Goal: Book appointment/travel/reservation

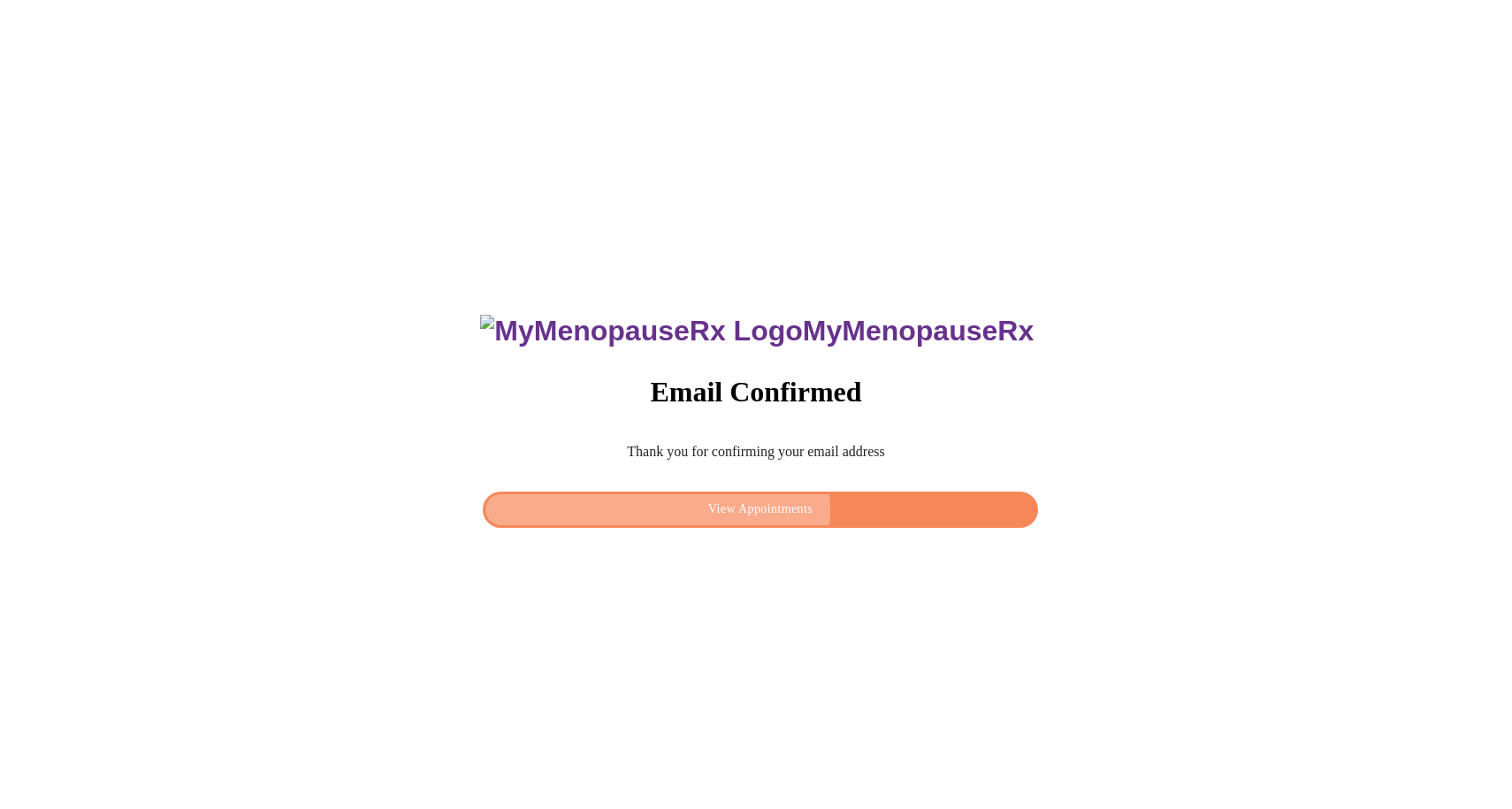
click at [772, 506] on span "View Appointments" at bounding box center [760, 509] width 515 height 22
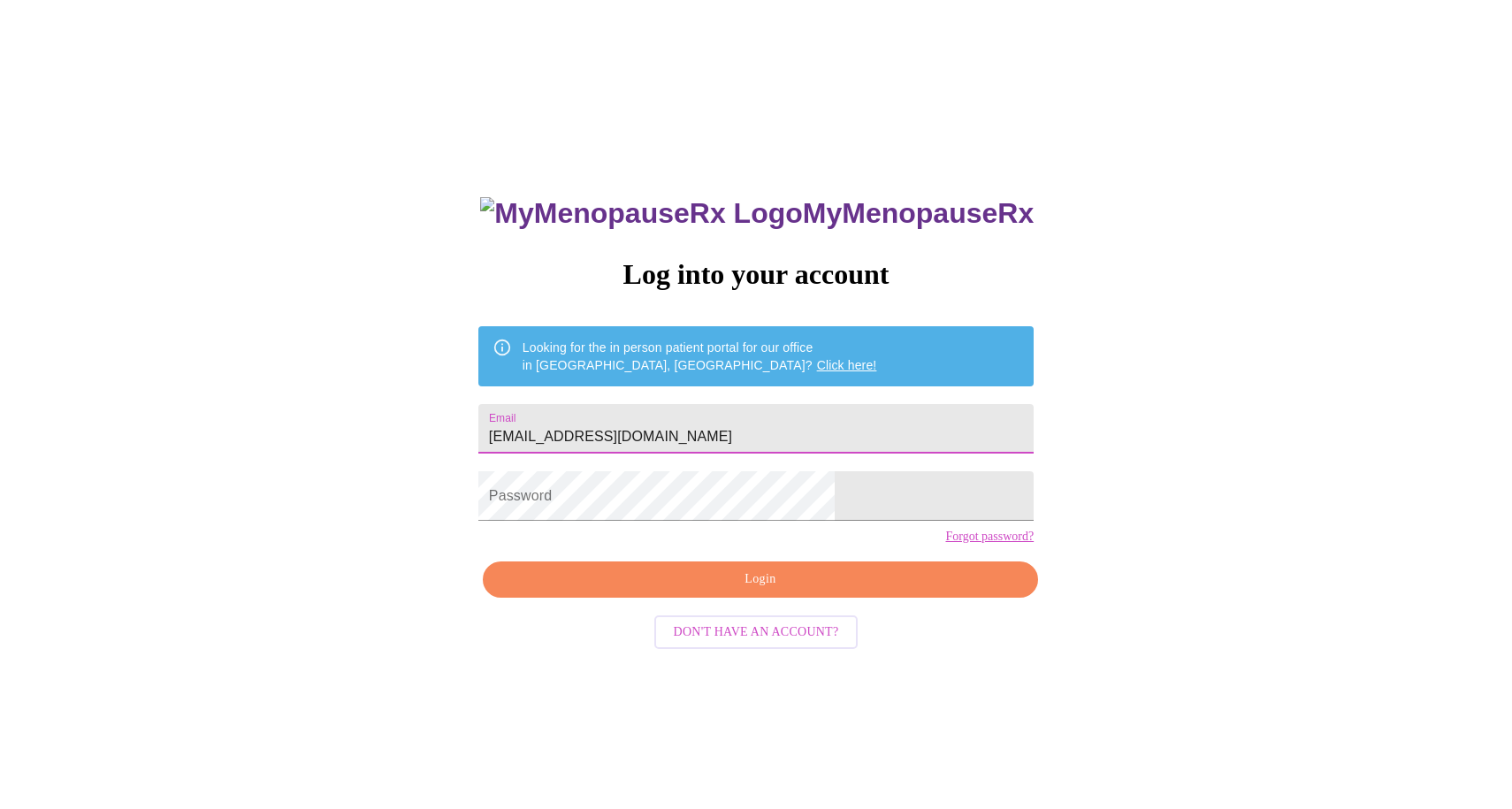
type input "[EMAIL_ADDRESS][DOMAIN_NAME]"
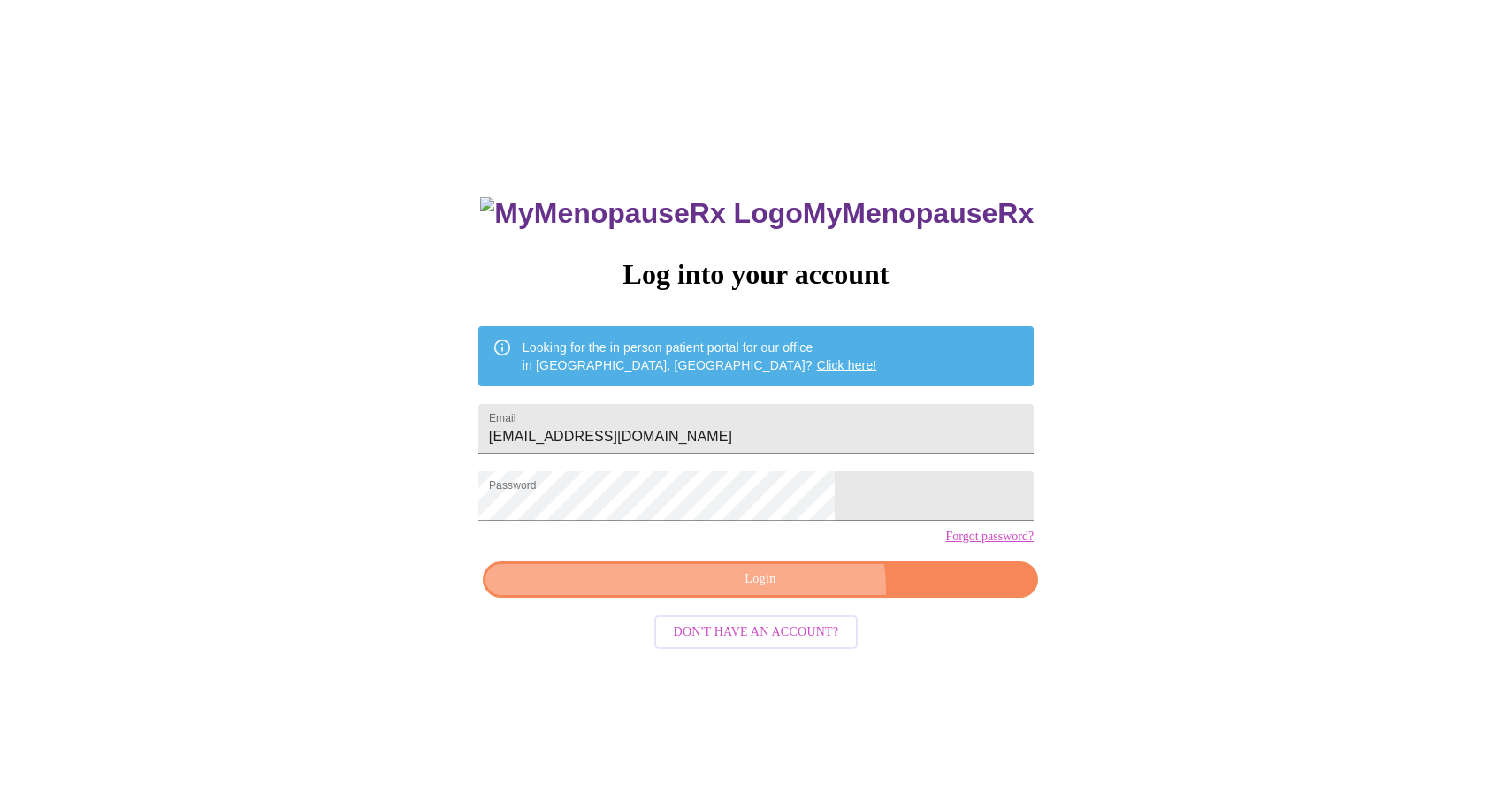
click at [783, 598] on button "Login" at bounding box center [760, 579] width 555 height 36
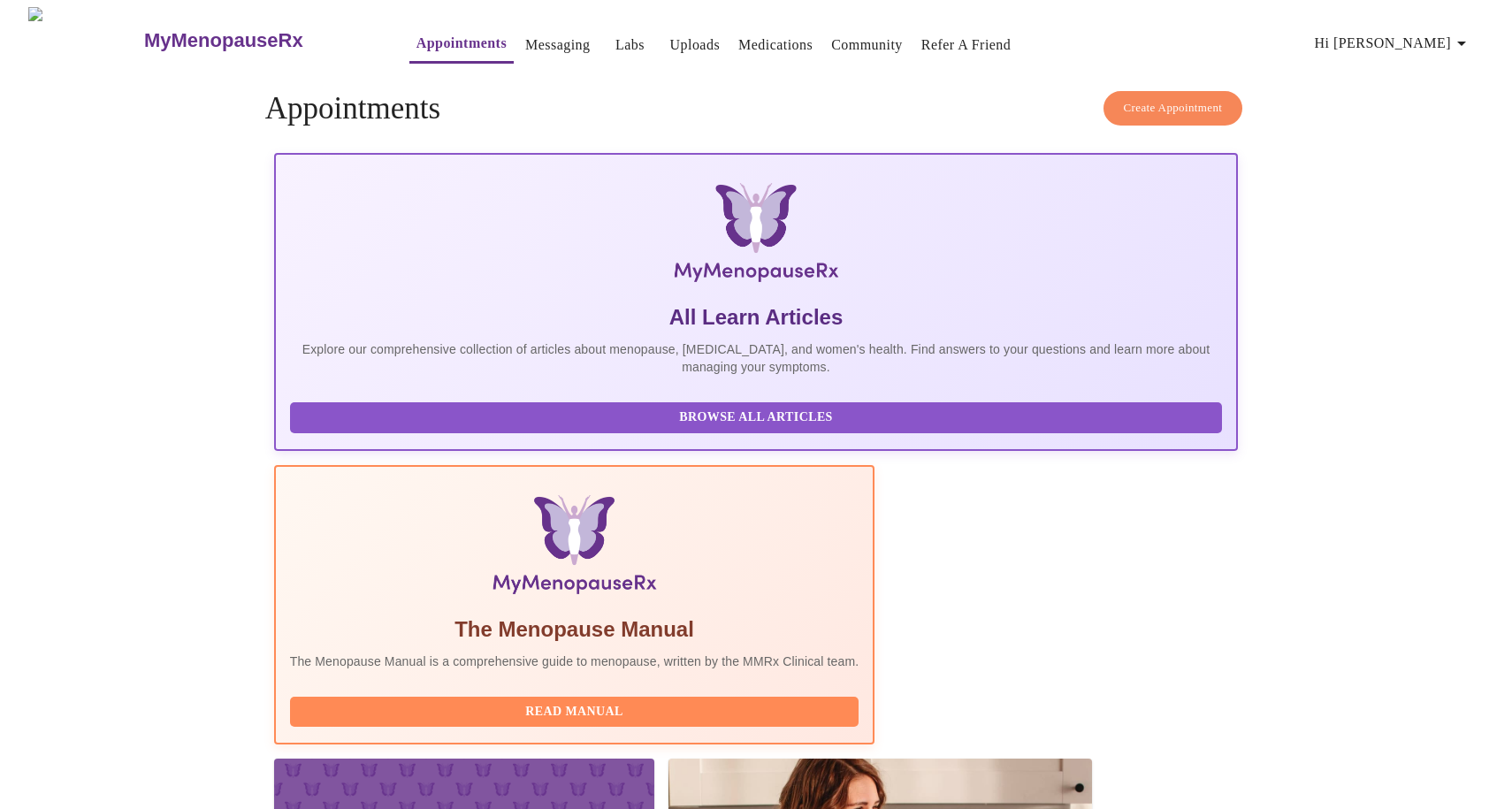
click at [1188, 98] on span "Create Appointment" at bounding box center [1173, 108] width 99 height 20
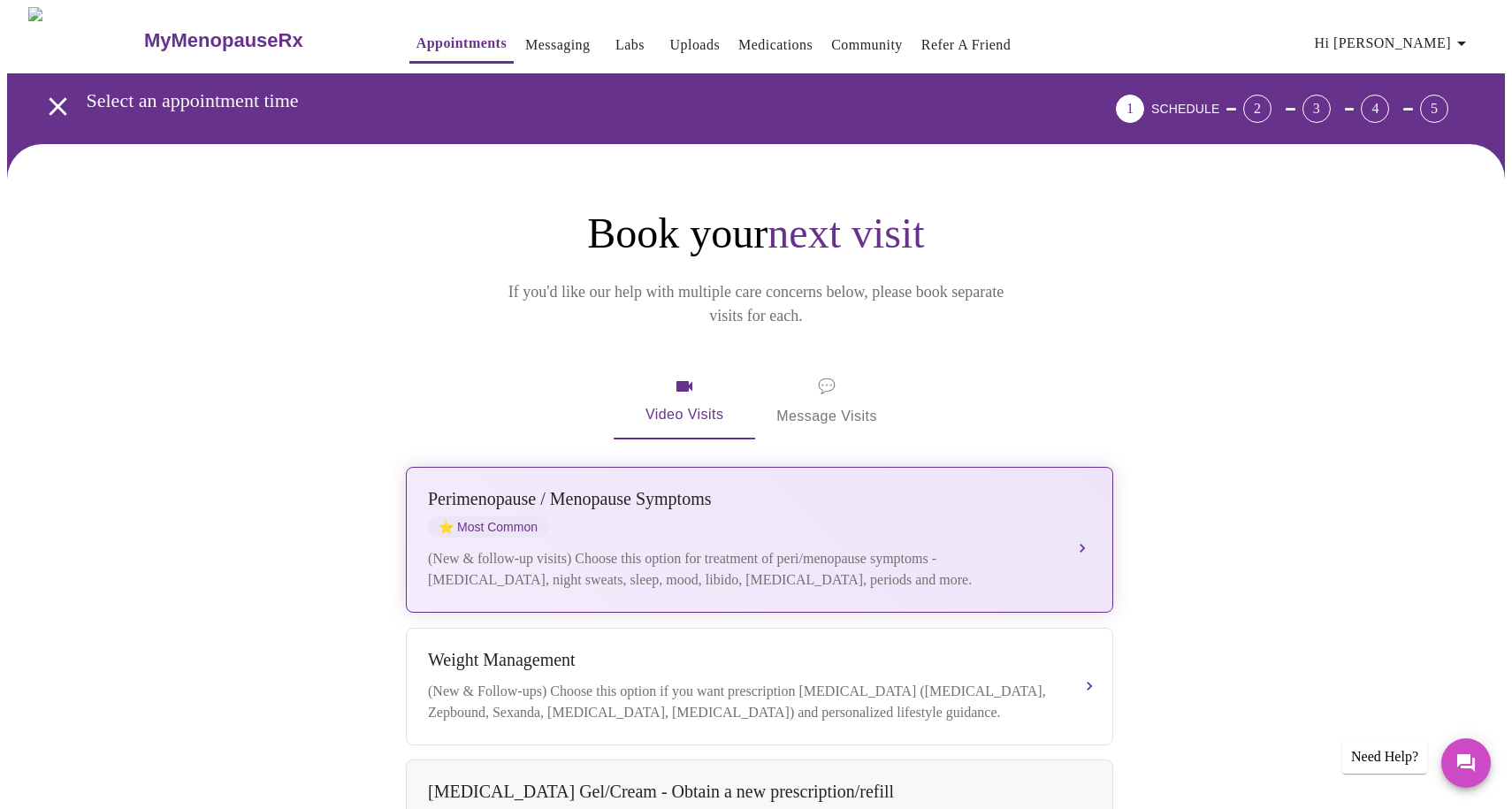
click at [830, 548] on div "(New & follow-up visits) Choose this option for treatment of peri/menopause sym…" at bounding box center [741, 569] width 627 height 42
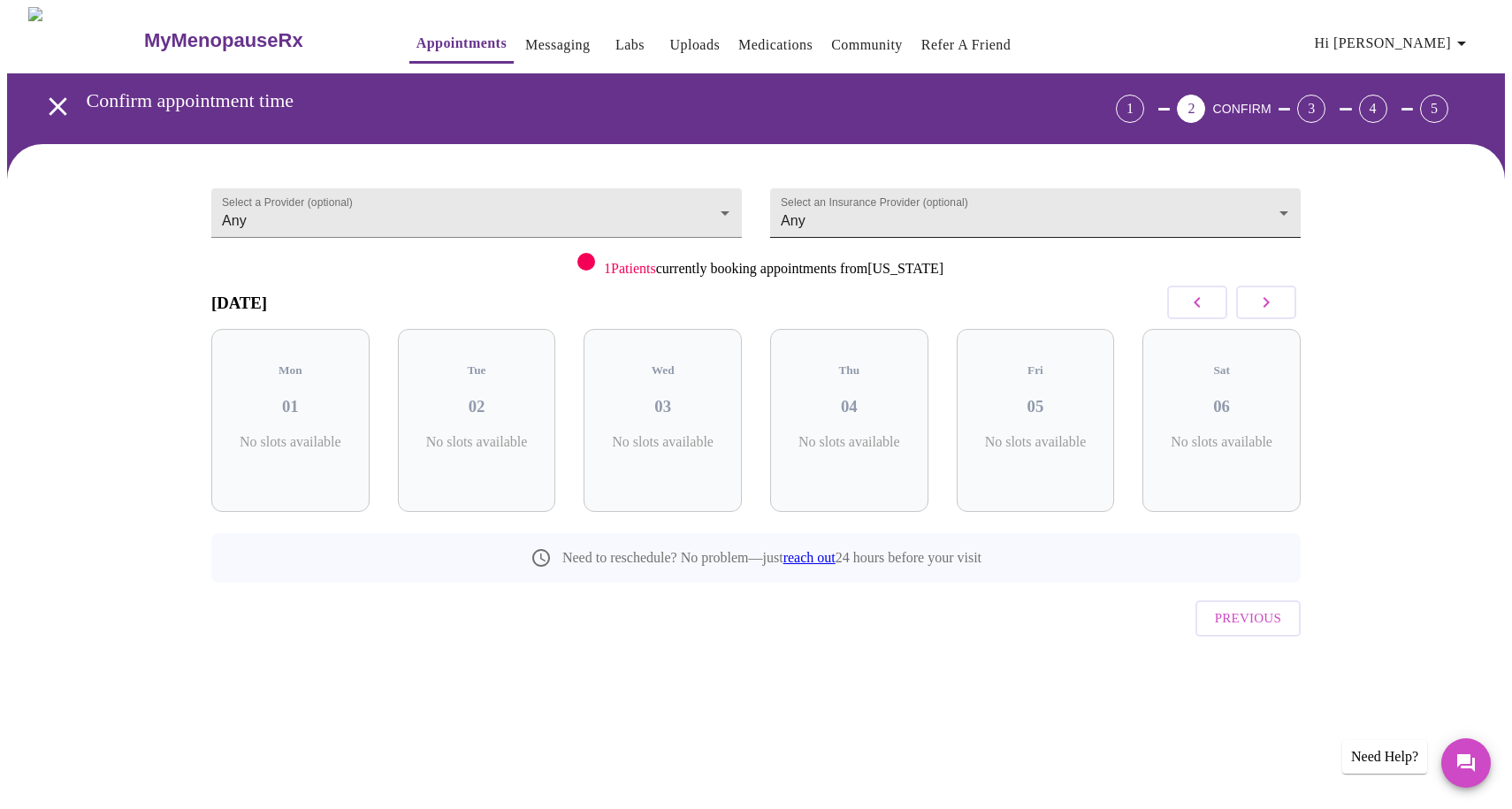
click at [887, 194] on body "MyMenopauseRx Appointments Messaging Labs Uploads Medications Community Refer a…" at bounding box center [756, 365] width 1498 height 718
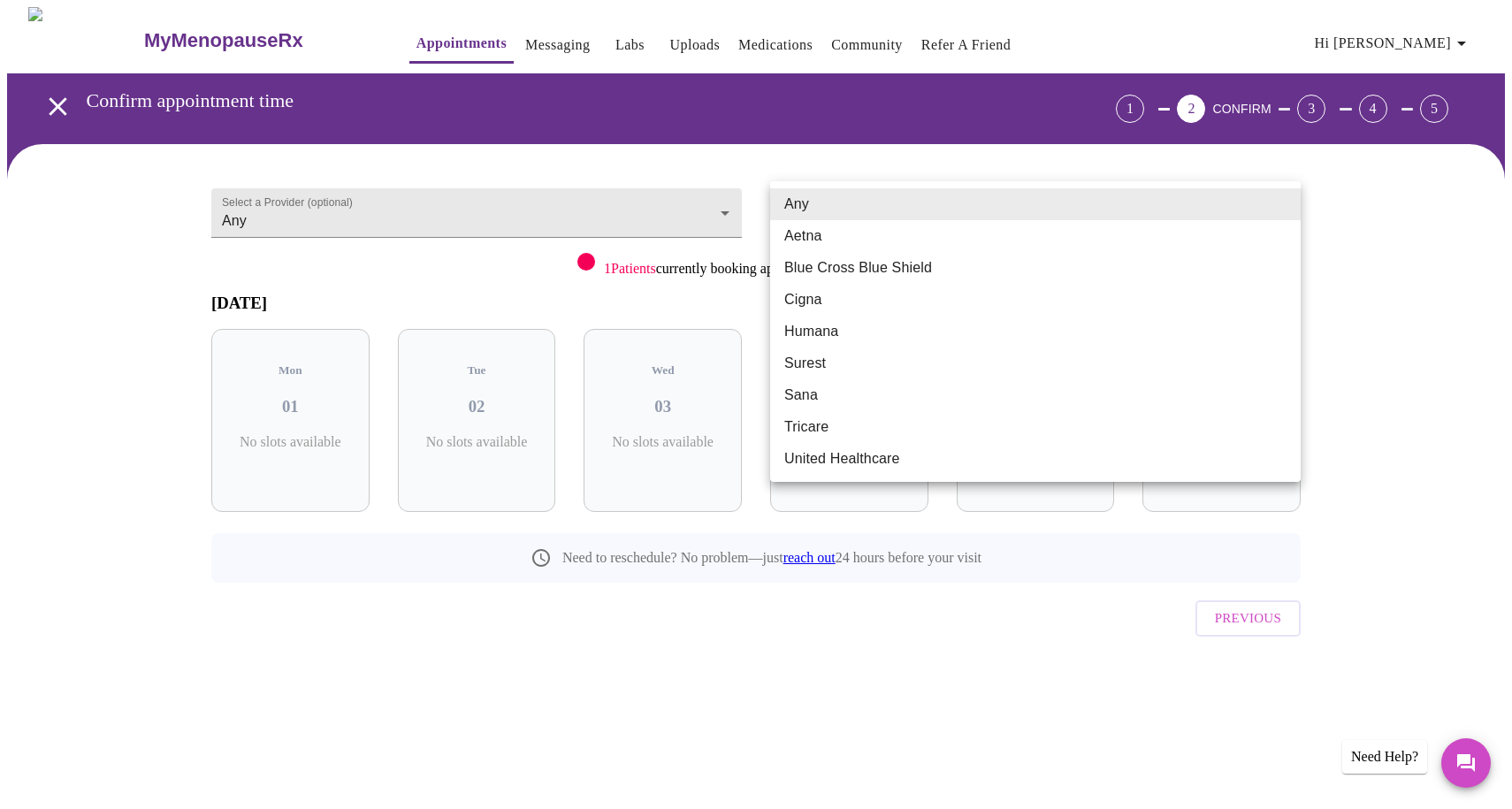
click at [828, 229] on li "Aetna" at bounding box center [1035, 235] width 531 height 32
type input "Aetna"
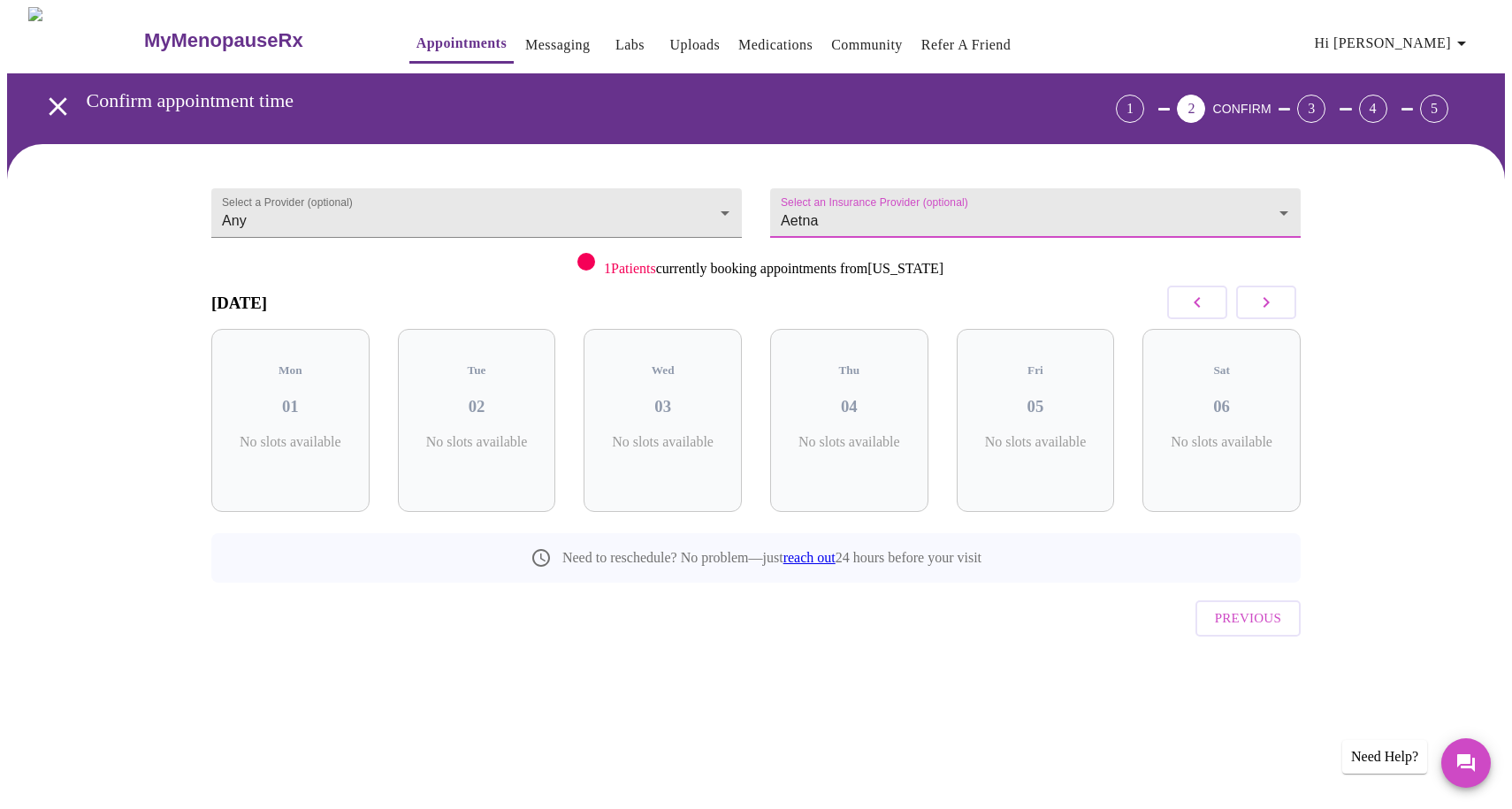
click at [575, 236] on div "Select a Provider (optional) Any Any" at bounding box center [476, 227] width 559 height 122
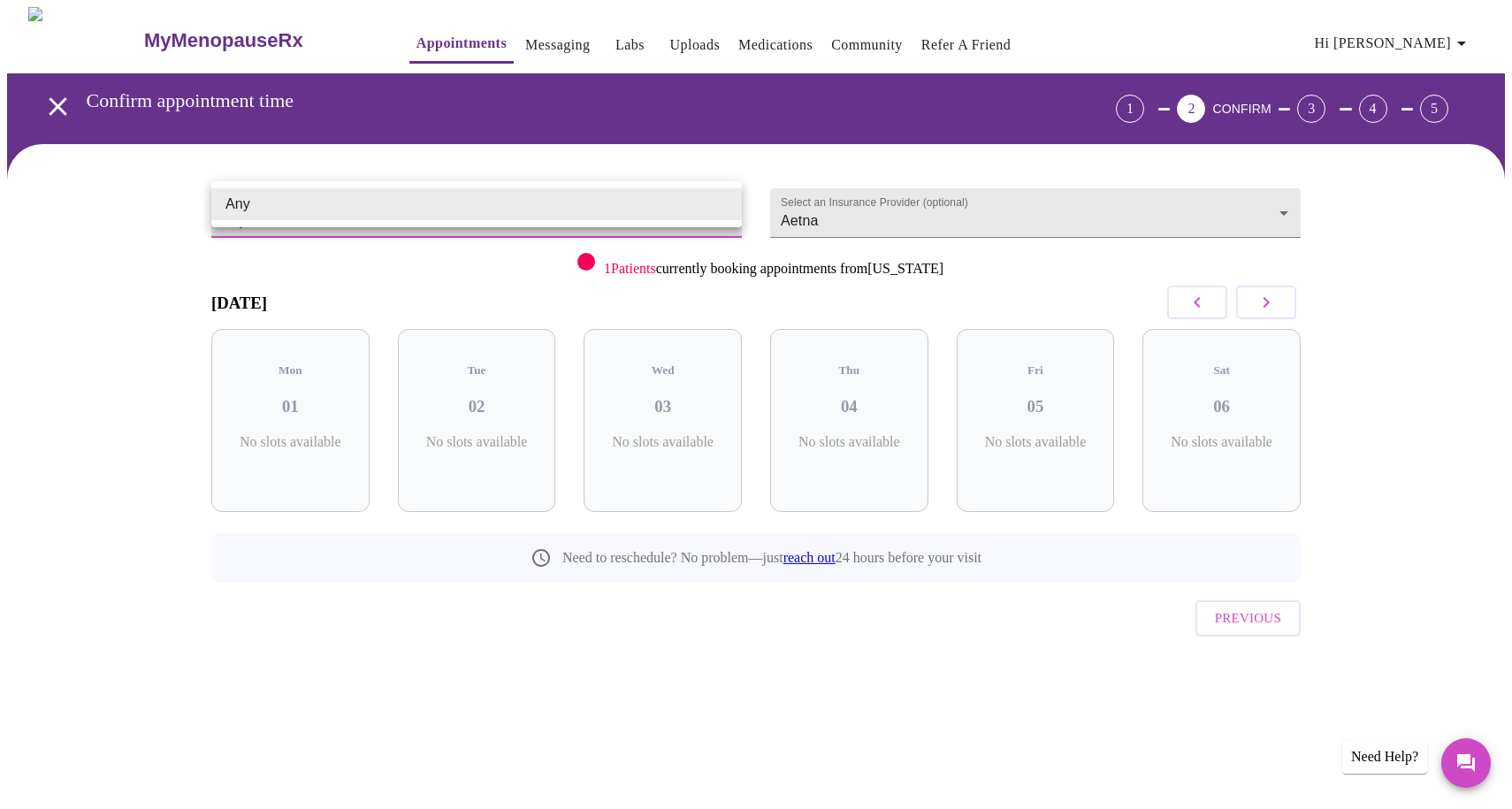
click at [566, 203] on body "MyMenopauseRx Appointments Messaging Labs Uploads Medications Community Refer a…" at bounding box center [756, 365] width 1498 height 718
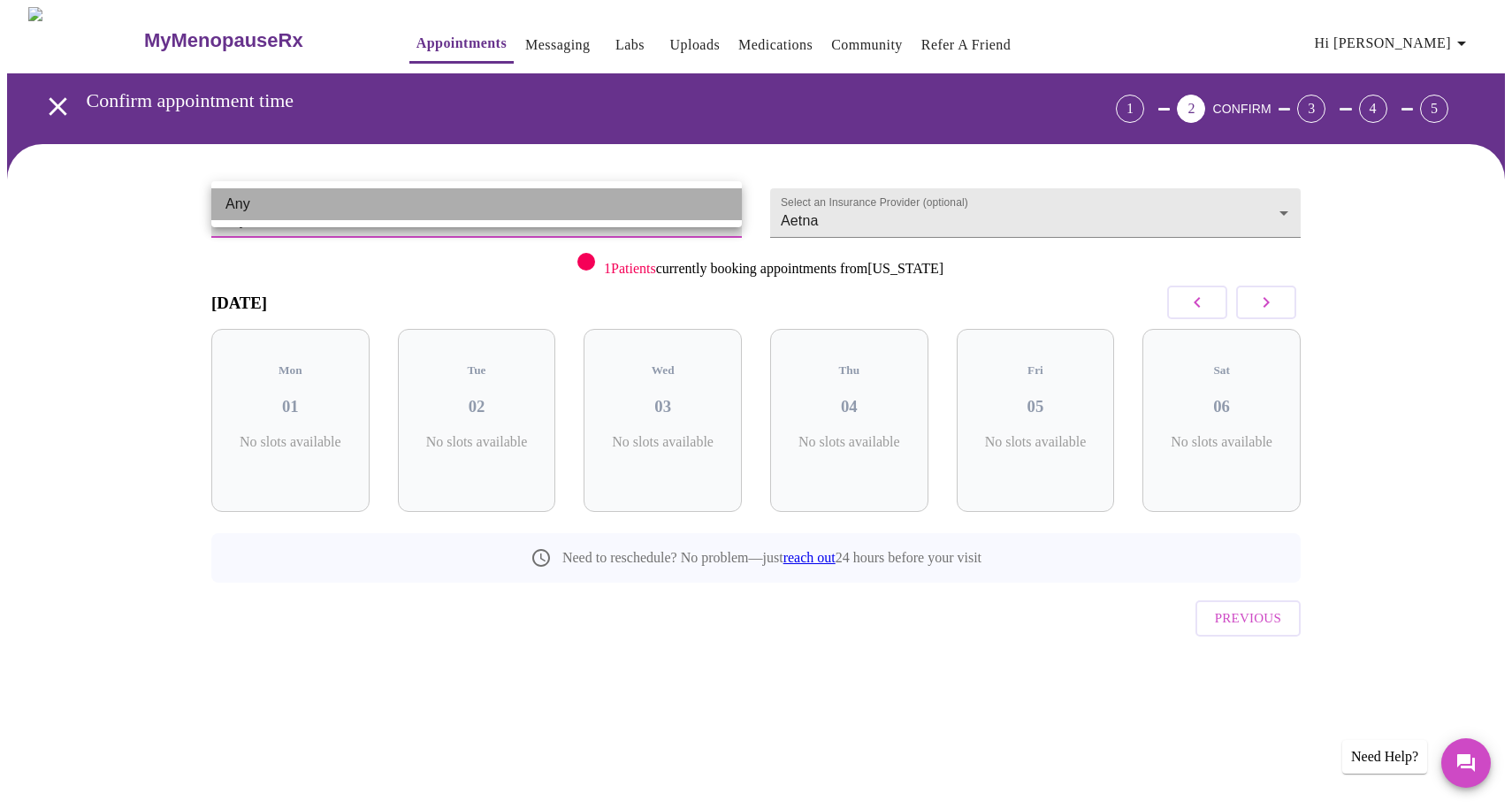
click at [268, 215] on li "Any" at bounding box center [476, 204] width 531 height 32
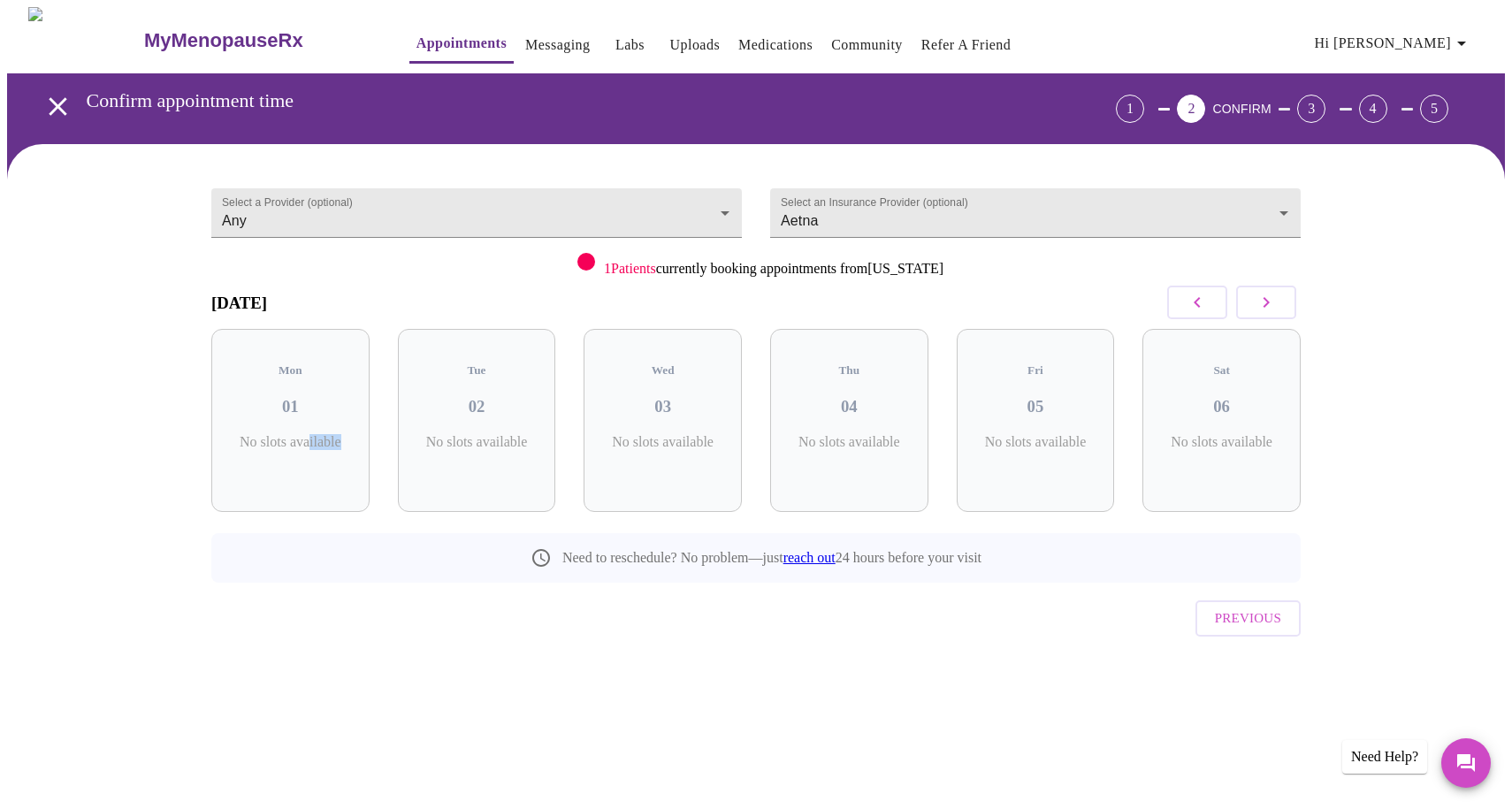
click at [310, 436] on p "No slots available" at bounding box center [291, 442] width 130 height 16
click at [472, 407] on div "Tue 02 No slots available" at bounding box center [476, 420] width 158 height 183
click at [820, 550] on link "reach out" at bounding box center [809, 558] width 53 height 15
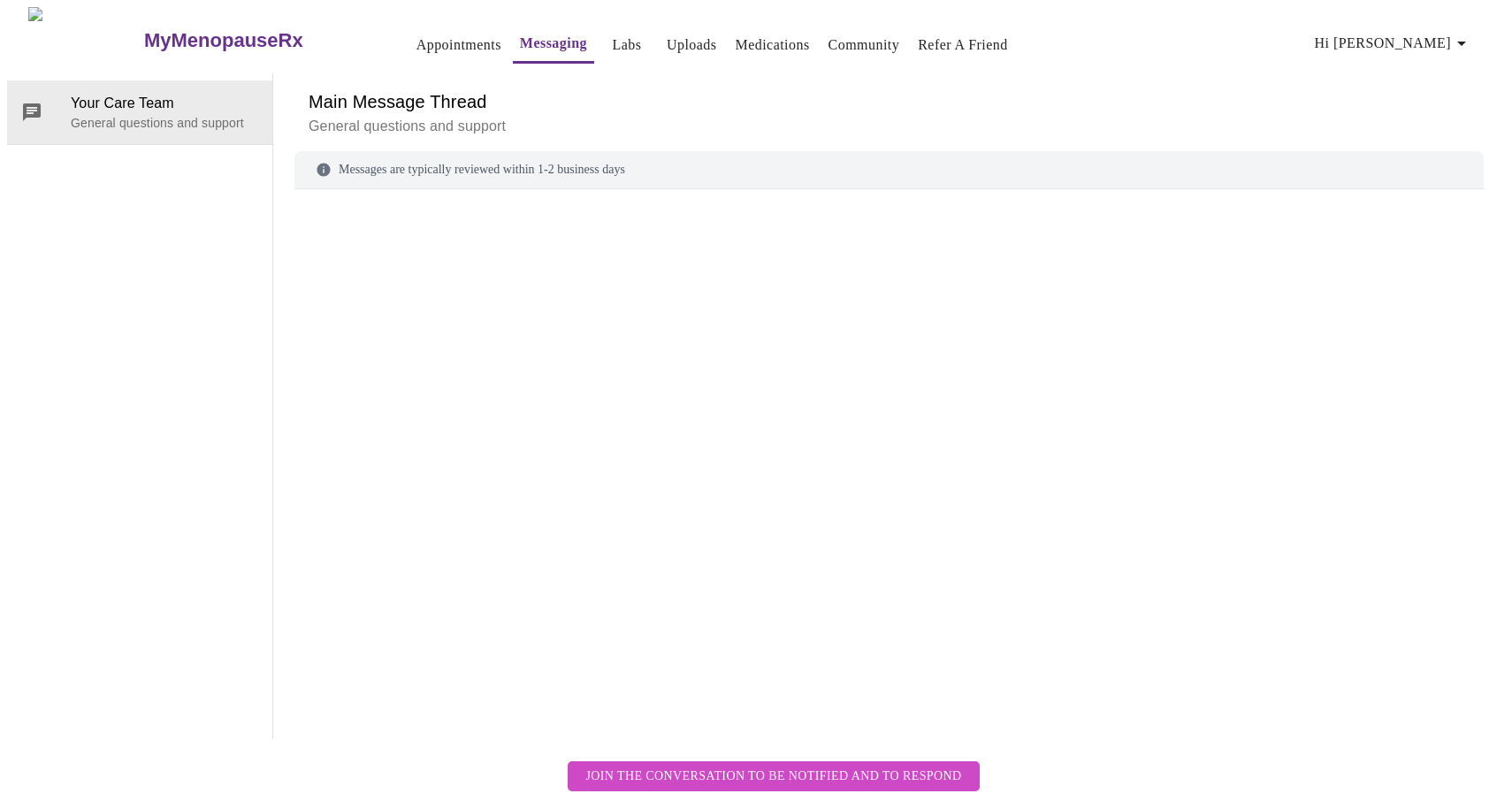
scroll to position [66, 0]
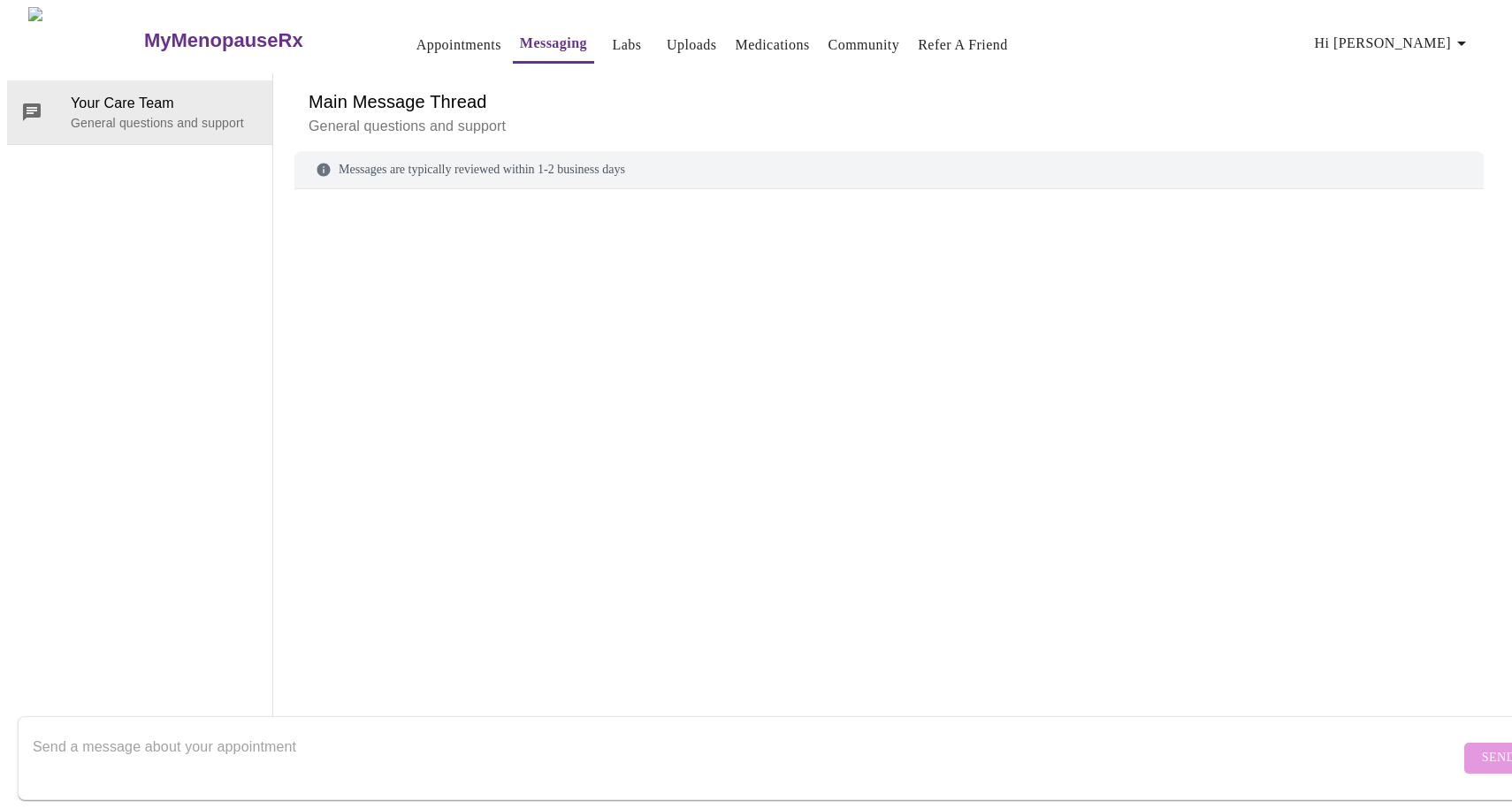
click at [462, 742] on textarea "Send a message about your appointment" at bounding box center [746, 757] width 1427 height 56
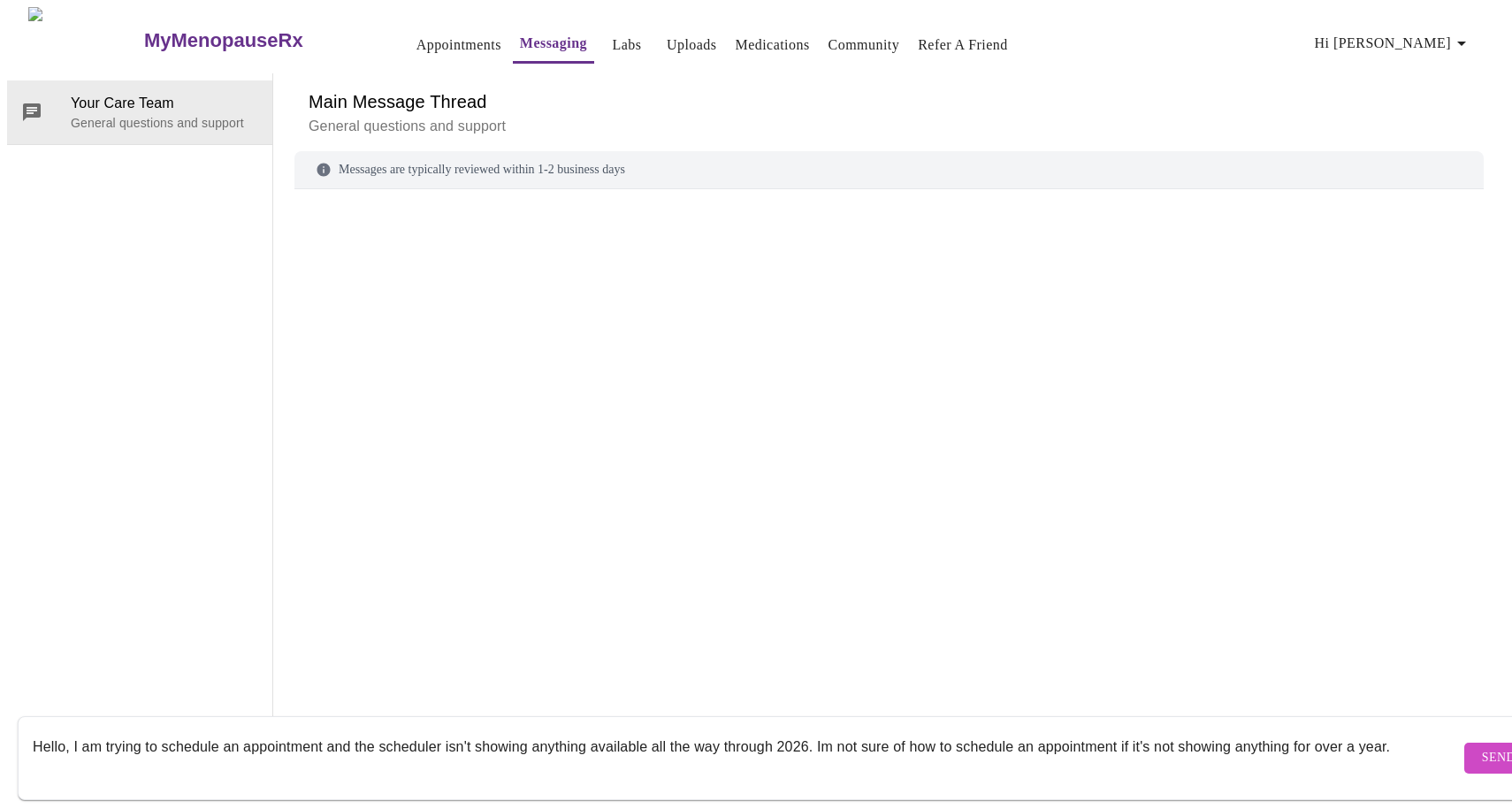
type textarea "Hello, I am trying to schedule an appointment and the scheduler isn't showing a…"
click at [1481, 747] on span "Send" at bounding box center [1498, 757] width 33 height 22
